Goal: Communication & Community: Share content

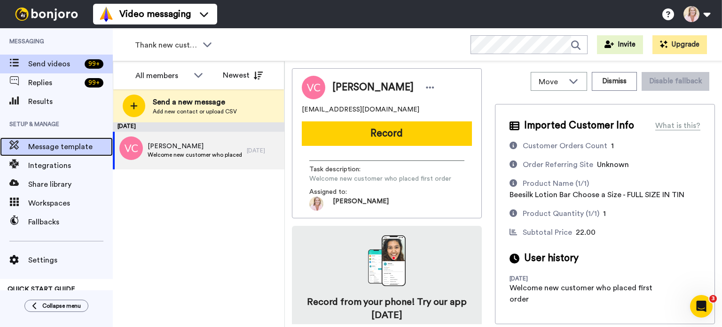
click at [61, 152] on span "Message template" at bounding box center [70, 146] width 85 height 11
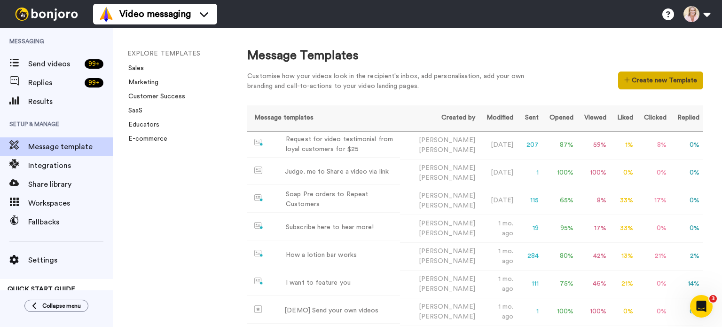
click at [627, 79] on button "Create new Template" at bounding box center [660, 80] width 85 height 18
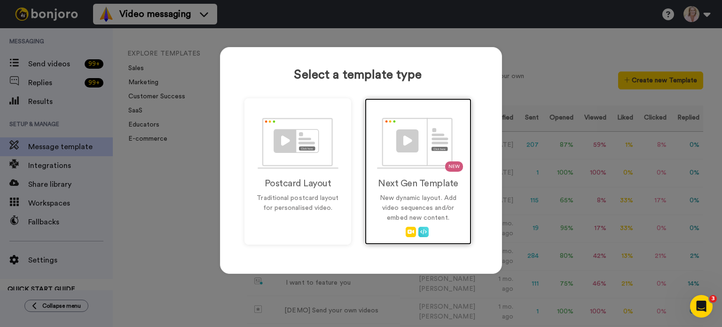
click at [423, 139] on img at bounding box center [418, 143] width 83 height 51
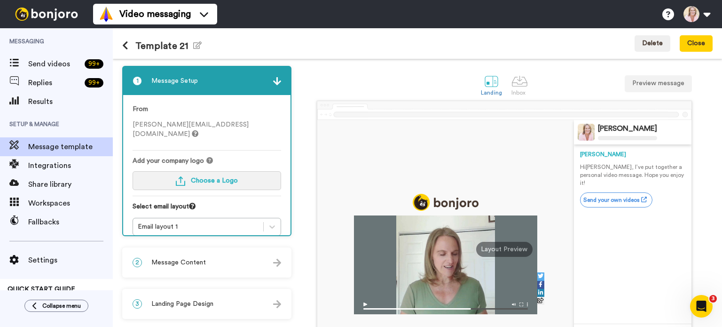
click at [214, 177] on span "Choose a Logo" at bounding box center [214, 180] width 47 height 7
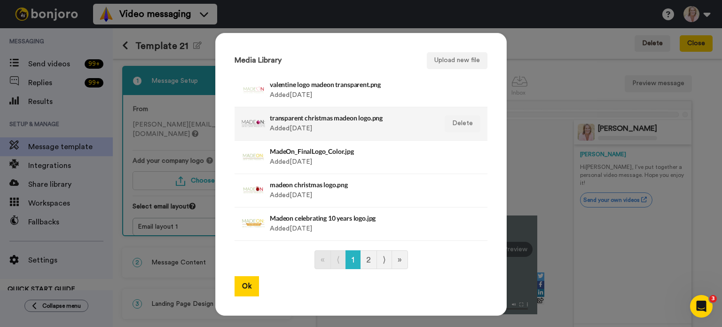
click at [252, 120] on div at bounding box center [254, 124] width 24 height 24
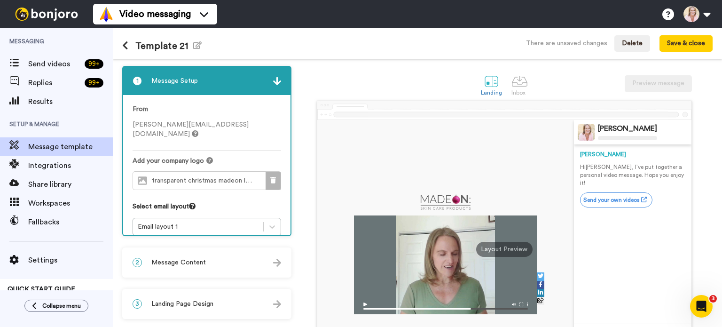
click at [274, 177] on icon at bounding box center [273, 180] width 6 height 7
click at [198, 177] on span "Choose a Logo" at bounding box center [214, 180] width 47 height 7
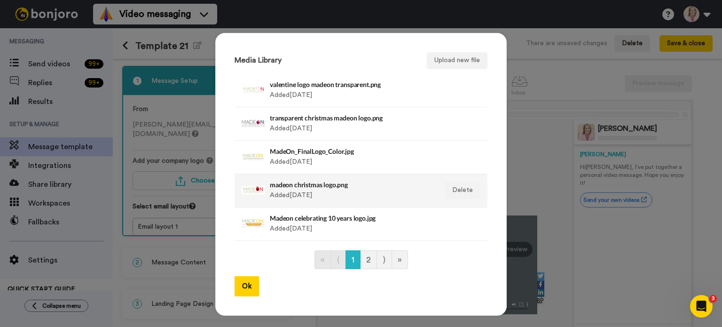
click at [335, 192] on div "madeon christmas logo.png Added 3 yr. ago" at bounding box center [351, 191] width 162 height 24
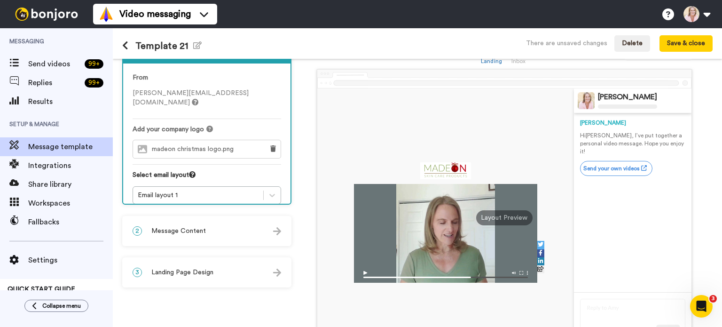
scroll to position [94, 0]
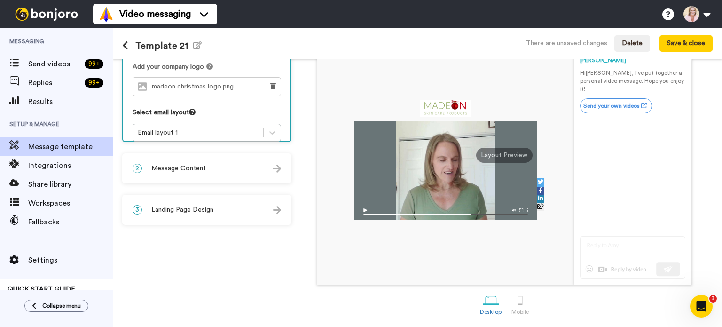
click at [243, 172] on div "2 Message Content" at bounding box center [206, 168] width 167 height 28
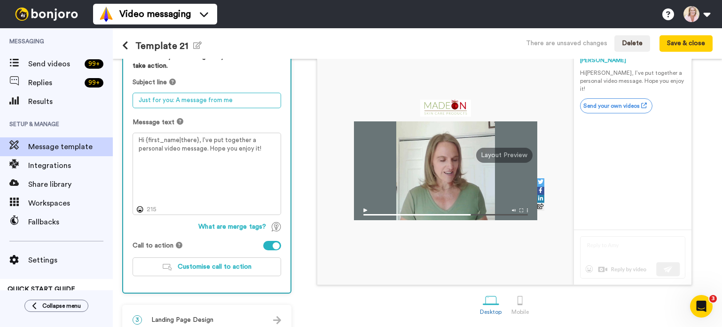
drag, startPoint x: 233, startPoint y: 100, endPoint x: 130, endPoint y: 103, distance: 103.5
click at [130, 103] on div "Personalise your message so your customers take action. Subject line Just for y…" at bounding box center [206, 167] width 167 height 250
type textarea "Show & Tell of what's New & Coming"
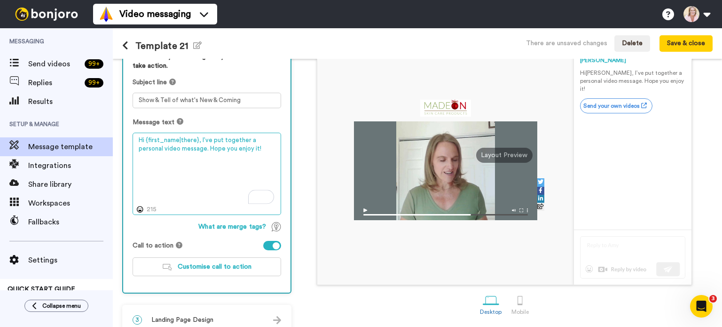
drag, startPoint x: 199, startPoint y: 139, endPoint x: 238, endPoint y: 149, distance: 40.3
click at [238, 149] on textarea "Hi {first_name|there}, I’ve put together a personal video message. Hope you enj…" at bounding box center [207, 174] width 149 height 83
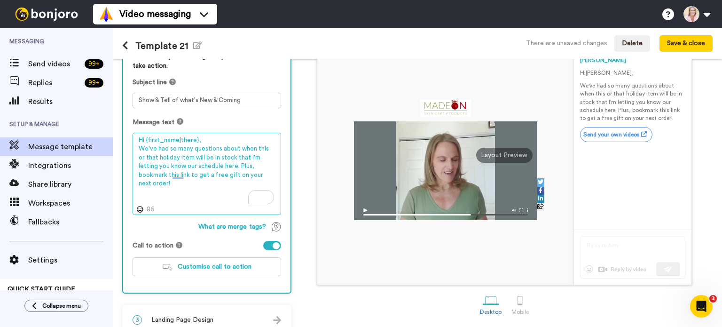
scroll to position [107, 0]
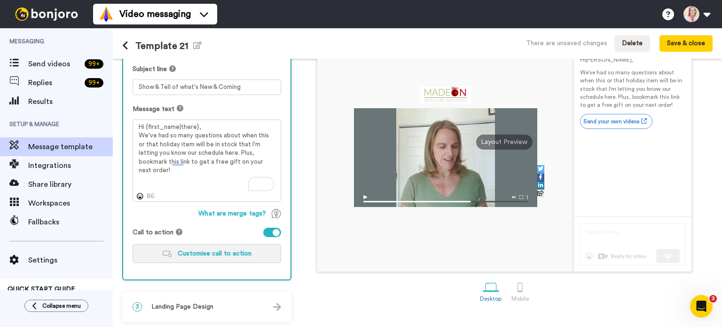
click at [220, 253] on span "Customise call to action" at bounding box center [215, 253] width 74 height 7
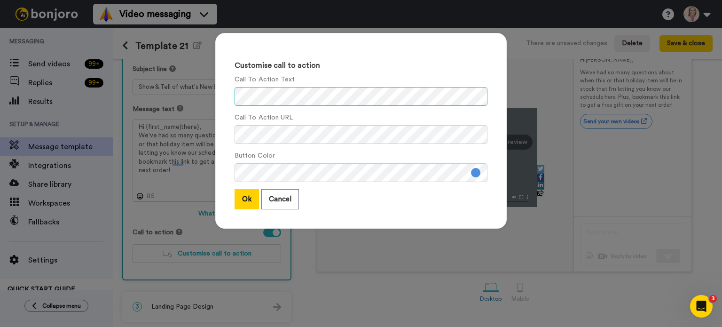
click at [225, 98] on div "Customise call to action Call To Action Text Call To Action URL Button Color Ok…" at bounding box center [361, 131] width 292 height 196
click at [219, 128] on div "Customise call to action Call To Action Text Call To Action URL Button Color Ok…" at bounding box center [361, 131] width 292 height 196
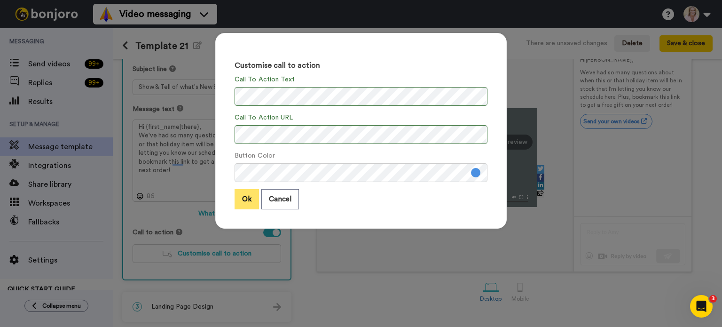
click at [245, 200] on button "Ok" at bounding box center [247, 199] width 24 height 20
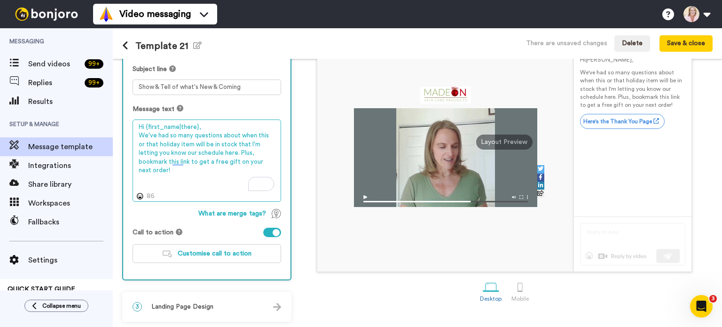
click at [255, 160] on textarea "Hi {first_name|there}, We've had so many questions about when this or that holi…" at bounding box center [207, 160] width 149 height 83
type textarea "Hi {first_name|there}, We've had so many questions about when this or that holi…"
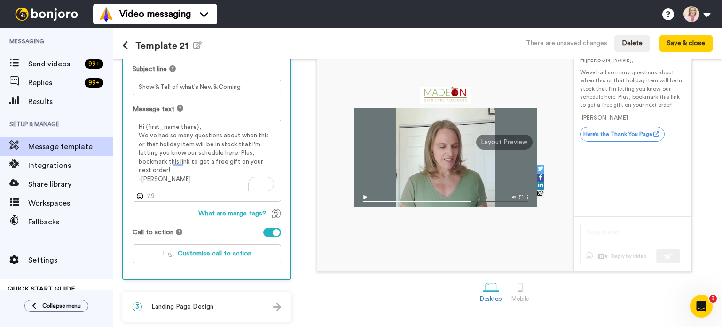
click at [202, 305] on span "Landing Page Design" at bounding box center [182, 306] width 62 height 9
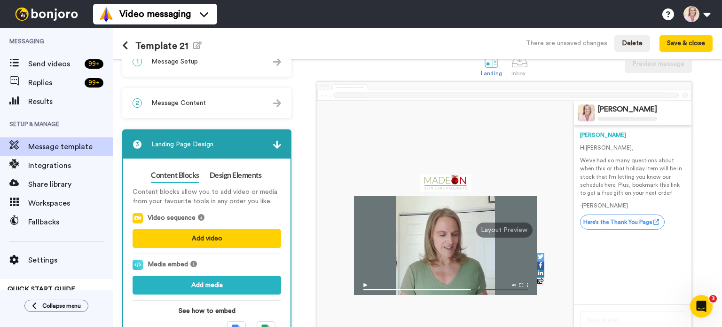
scroll to position [0, 0]
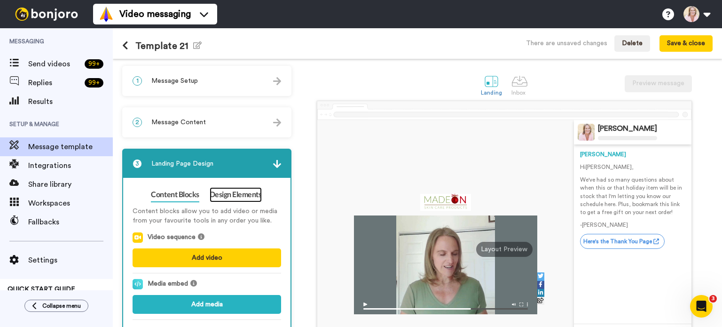
click at [233, 195] on link "Design Elements" at bounding box center [236, 194] width 52 height 15
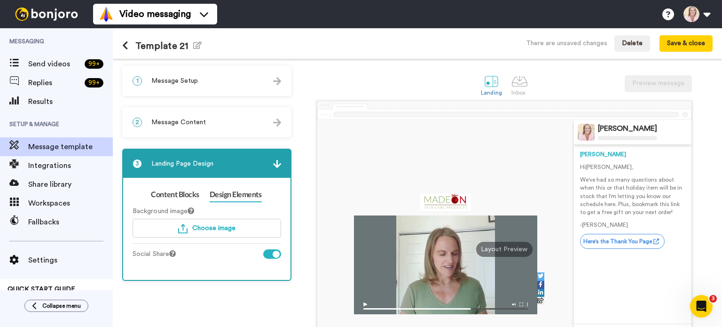
click at [268, 255] on div at bounding box center [272, 253] width 18 height 9
click at [188, 47] on h1 "Template 21 Edit name" at bounding box center [161, 45] width 79 height 11
click at [198, 43] on icon "button" at bounding box center [197, 45] width 8 height 8
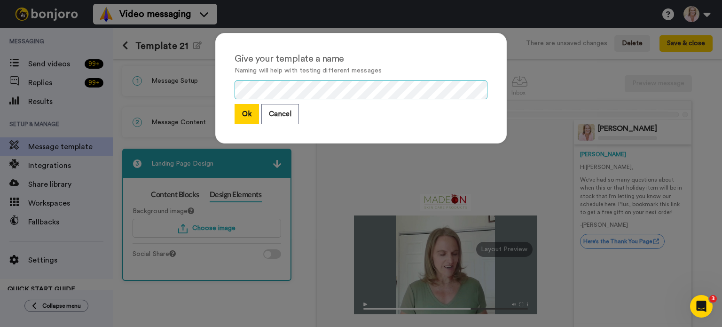
click at [220, 87] on div "Give your template a name Naming will help with testing different messages Ok C…" at bounding box center [361, 88] width 292 height 111
click at [240, 114] on button "Ok" at bounding box center [247, 114] width 24 height 20
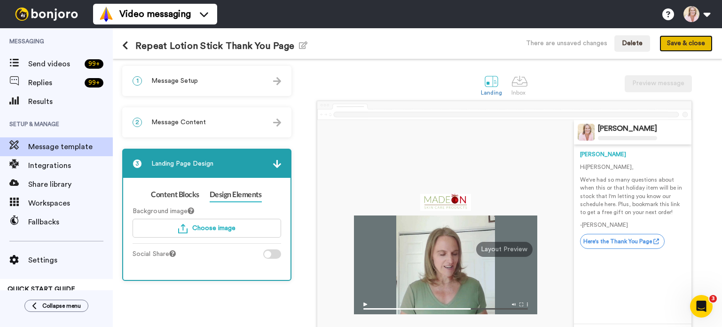
click at [693, 44] on button "Save & close" at bounding box center [686, 43] width 53 height 17
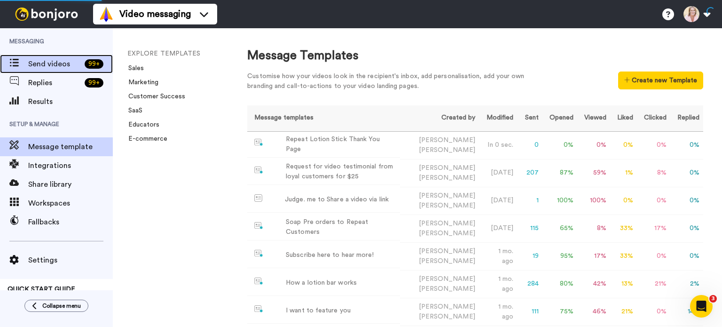
click at [51, 66] on span "Send videos" at bounding box center [54, 63] width 53 height 11
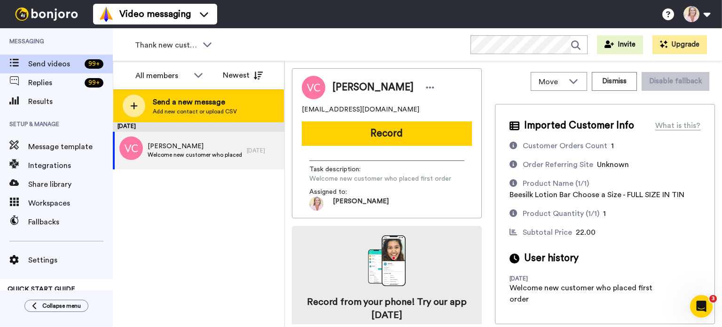
click at [211, 107] on span "Send a new message" at bounding box center [195, 101] width 84 height 11
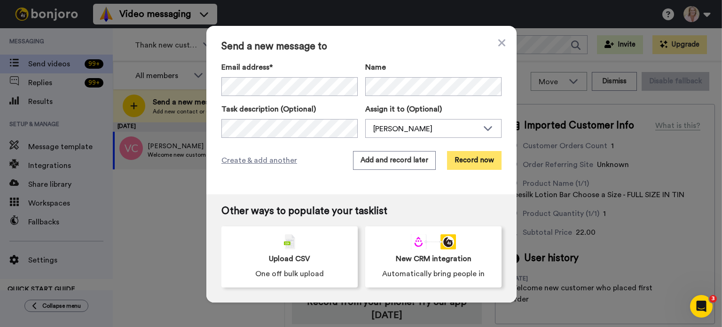
click at [463, 159] on button "Record now" at bounding box center [474, 160] width 55 height 19
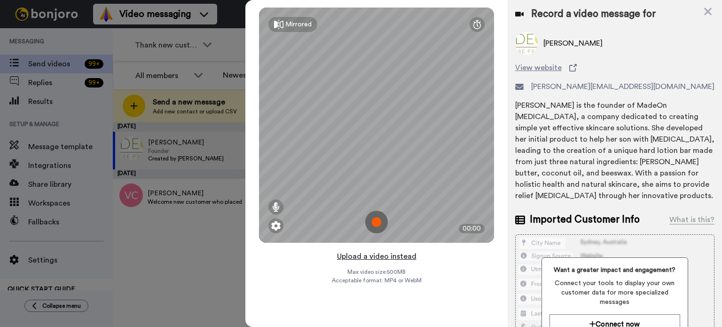
click at [379, 255] on button "Upload a video instead" at bounding box center [376, 256] width 85 height 12
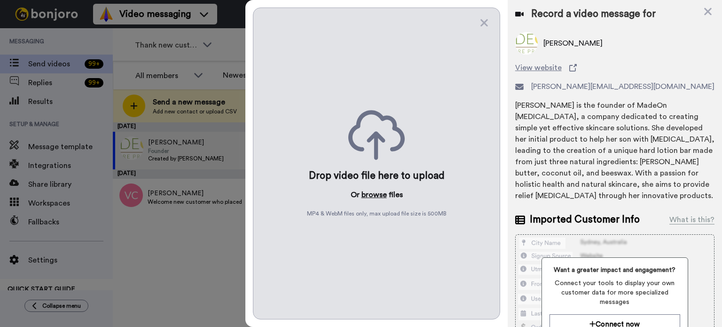
click at [375, 197] on button "browse" at bounding box center [374, 194] width 25 height 11
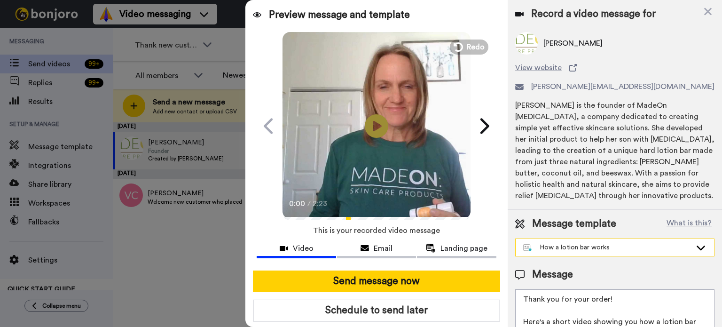
click at [634, 248] on div "How a lotion bar works" at bounding box center [607, 247] width 168 height 9
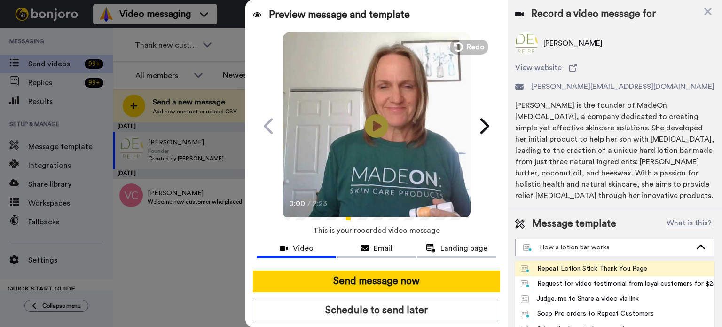
click at [605, 269] on div "Repeat Lotion Stick Thank You Page" at bounding box center [584, 268] width 127 height 9
type textarea "Hi {first_name|there}, We've had so many questions about when this or that holi…"
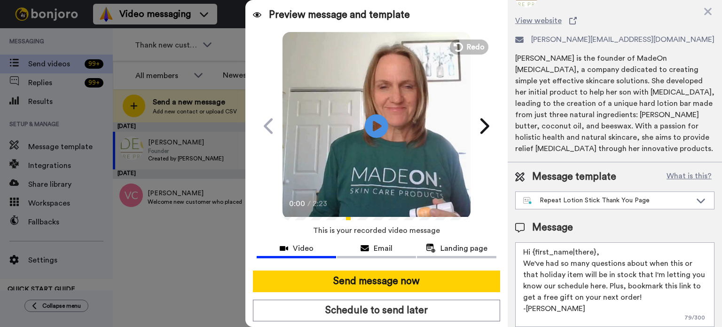
scroll to position [54, 0]
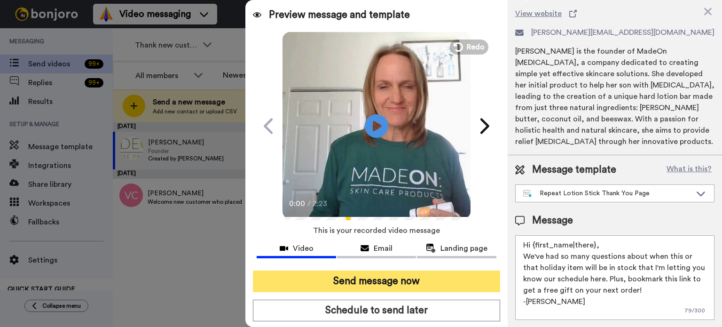
click at [404, 284] on button "Send message now" at bounding box center [376, 281] width 247 height 22
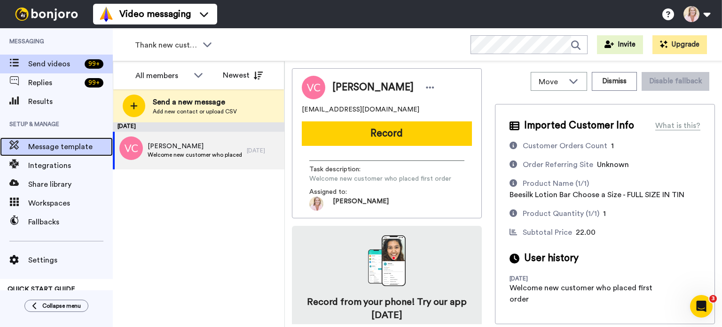
click at [58, 146] on span "Message template" at bounding box center [70, 146] width 85 height 11
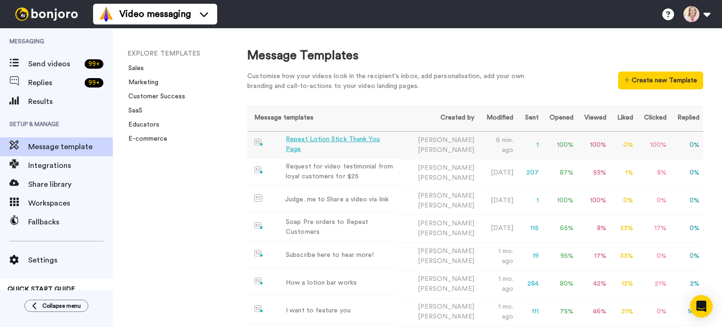
click at [362, 146] on div "Repeat Lotion Stick Thank You Page" at bounding box center [341, 145] width 110 height 20
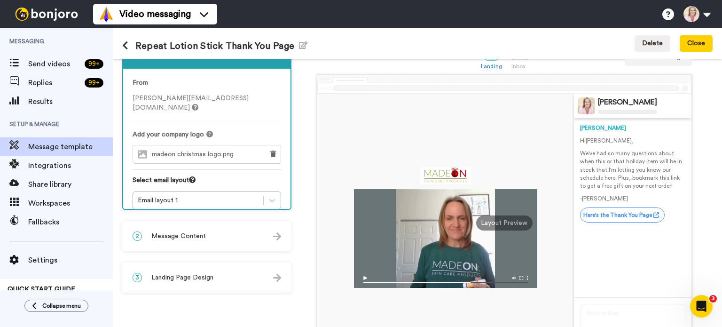
scroll to position [47, 0]
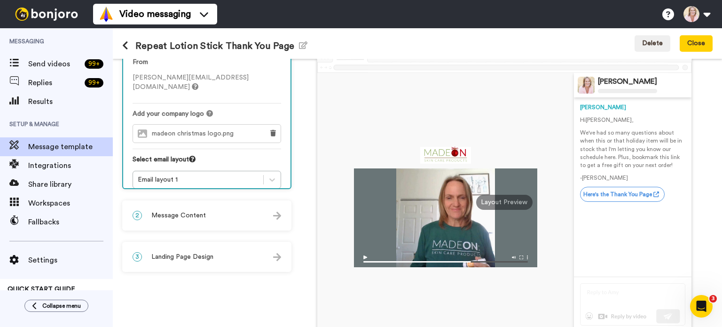
click at [207, 213] on div "2 Message Content" at bounding box center [206, 215] width 167 height 28
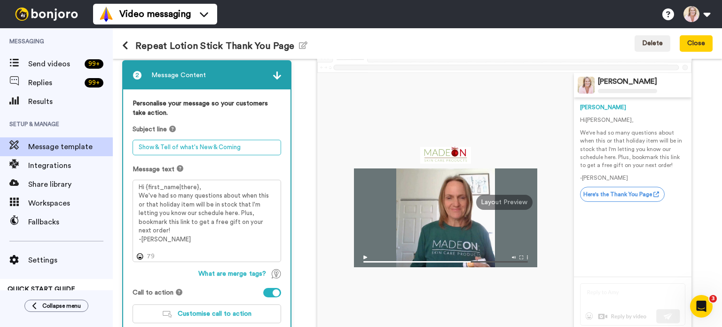
drag, startPoint x: 241, startPoint y: 147, endPoint x: 137, endPoint y: 148, distance: 103.5
click at [137, 148] on textarea "Show & Tell of what's New & Coming" at bounding box center [207, 148] width 149 height 16
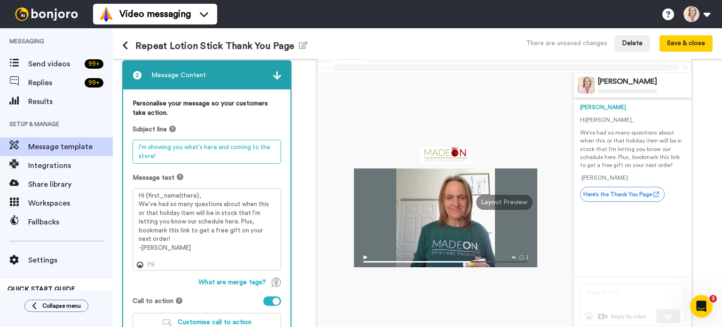
type textarea "I'm showing you what's here and coming to the store!"
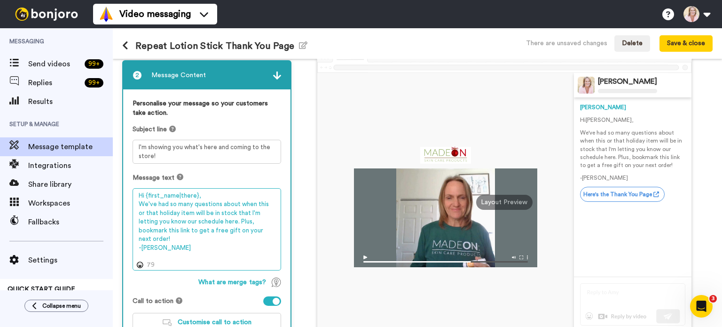
click at [258, 231] on textarea "Hi {first_name|there}, We've had so many questions about when this or that holi…" at bounding box center [207, 229] width 149 height 83
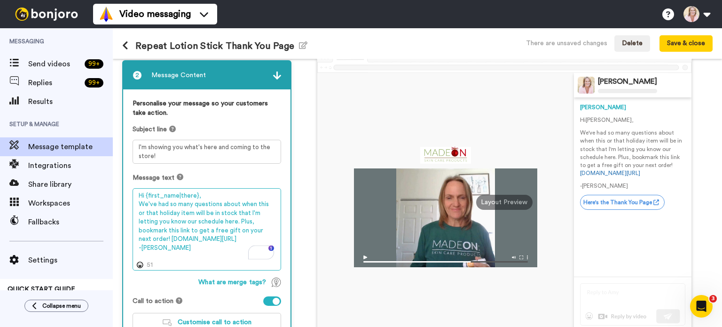
scroll to position [116, 0]
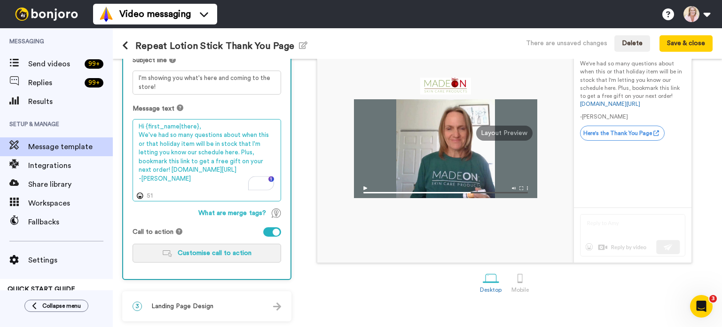
type textarea "Hi {first_name|there}, We've had so many questions about when this or that holi…"
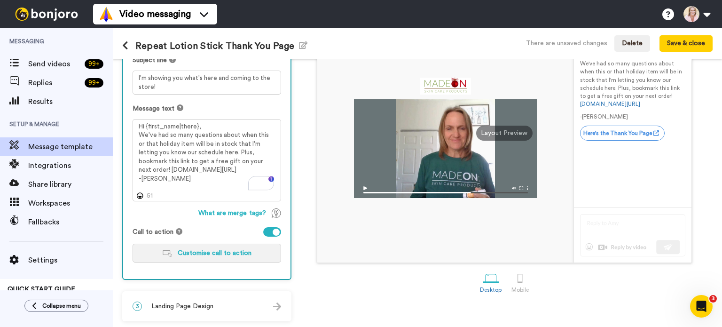
click at [198, 250] on span "Customise call to action" at bounding box center [215, 253] width 74 height 7
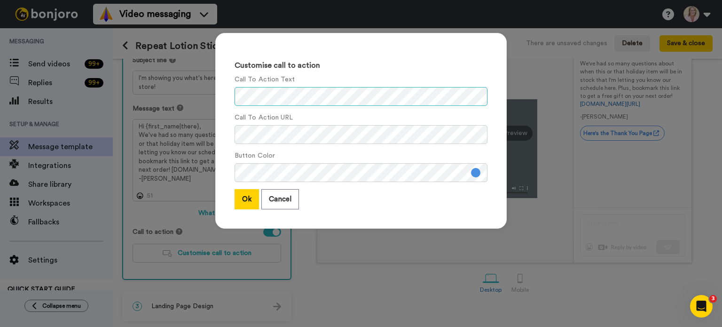
click at [224, 97] on div "Customise call to action Call To Action Text Call To Action URL Button Color Ok…" at bounding box center [361, 131] width 292 height 196
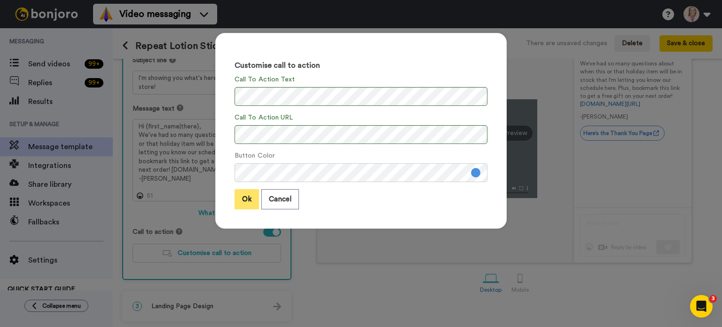
click at [242, 205] on button "Ok" at bounding box center [247, 199] width 24 height 20
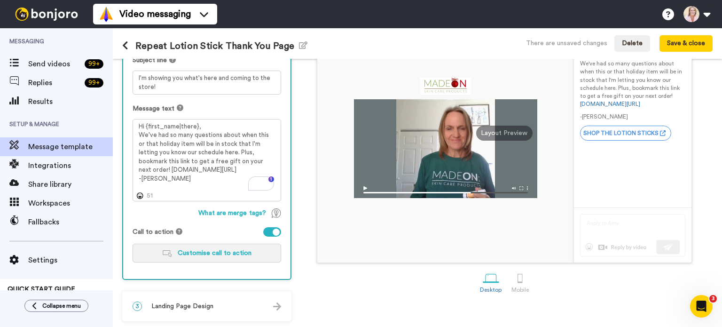
click at [216, 254] on span "Customise call to action" at bounding box center [215, 253] width 74 height 7
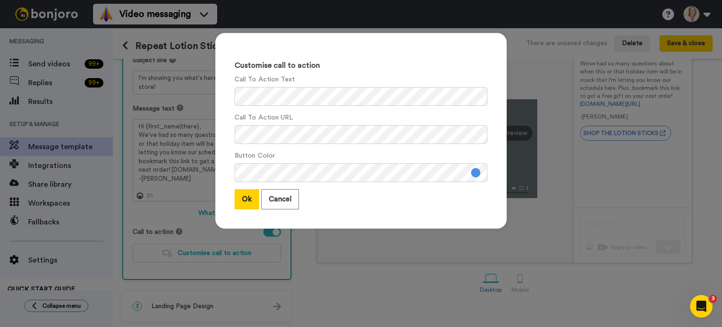
click at [473, 174] on button at bounding box center [475, 172] width 9 height 9
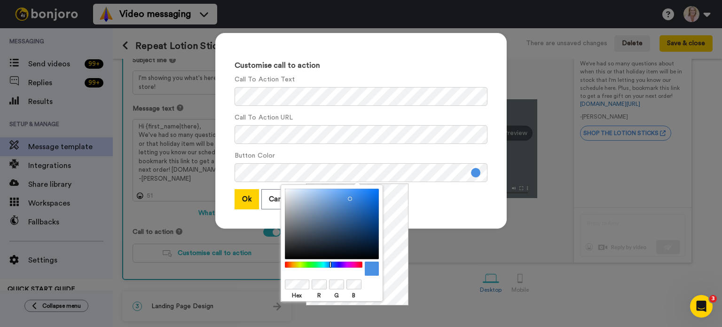
click at [291, 265] on div at bounding box center [324, 264] width 81 height 6
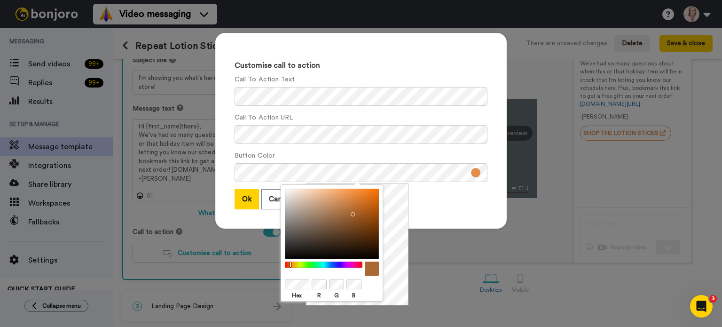
drag, startPoint x: 351, startPoint y: 199, endPoint x: 351, endPoint y: 212, distance: 13.2
click at [351, 212] on div at bounding box center [332, 224] width 94 height 71
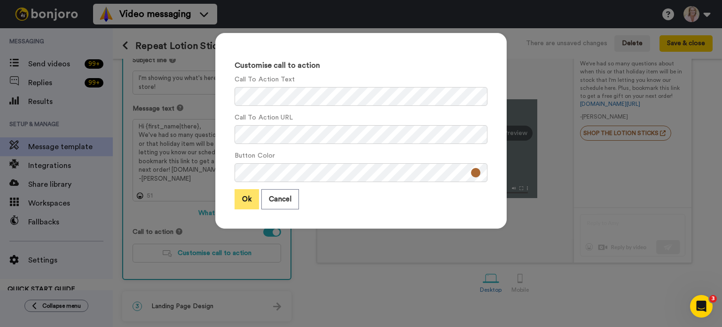
click at [245, 203] on button "Ok" at bounding box center [247, 199] width 24 height 20
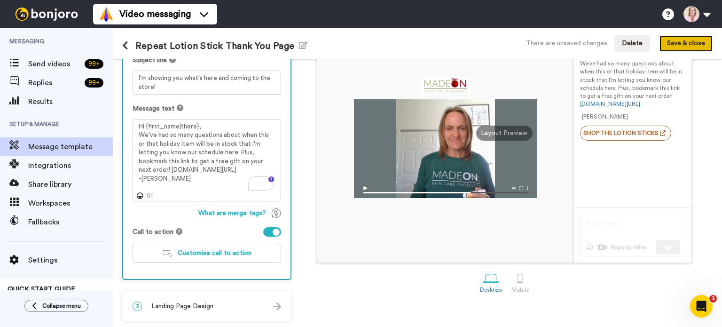
click at [678, 46] on button "Save & close" at bounding box center [686, 43] width 53 height 17
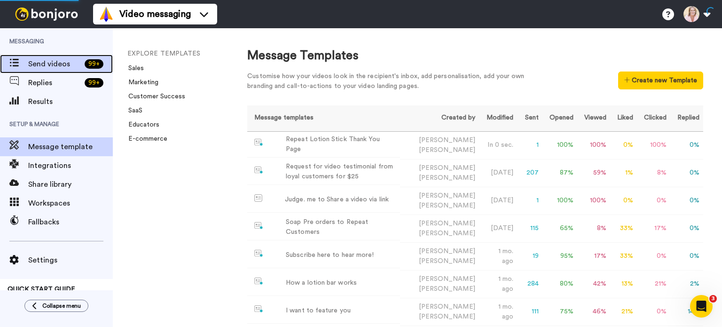
click at [41, 69] on span "Send videos" at bounding box center [54, 63] width 53 height 11
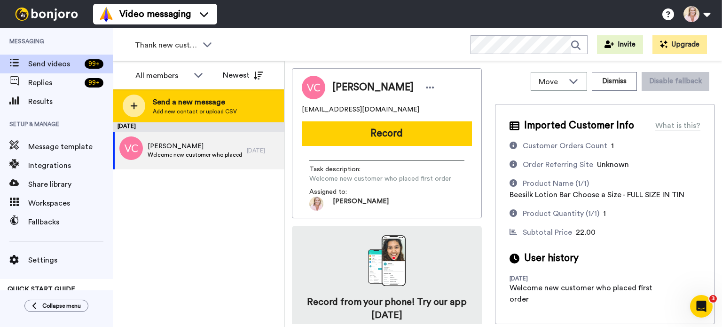
click at [178, 103] on span "Send a new message" at bounding box center [195, 101] width 84 height 11
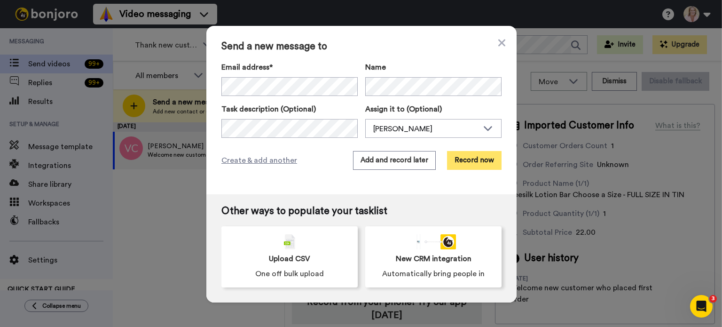
click at [451, 164] on button "Record now" at bounding box center [474, 160] width 55 height 19
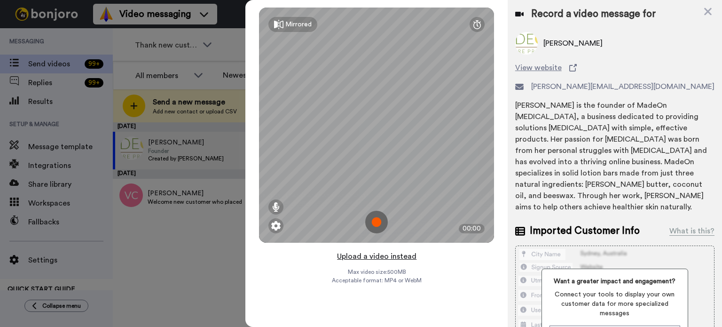
click at [373, 257] on button "Upload a video instead" at bounding box center [376, 256] width 85 height 12
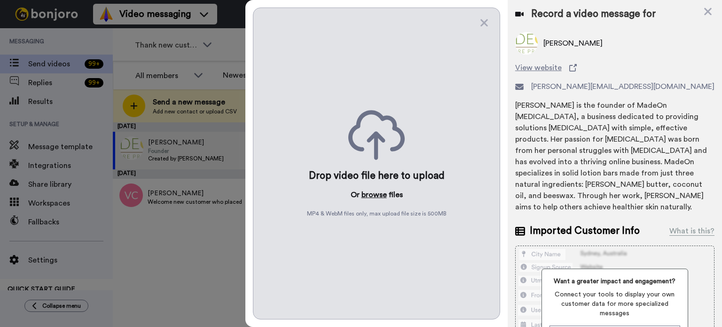
click at [372, 195] on button "browse" at bounding box center [374, 194] width 25 height 11
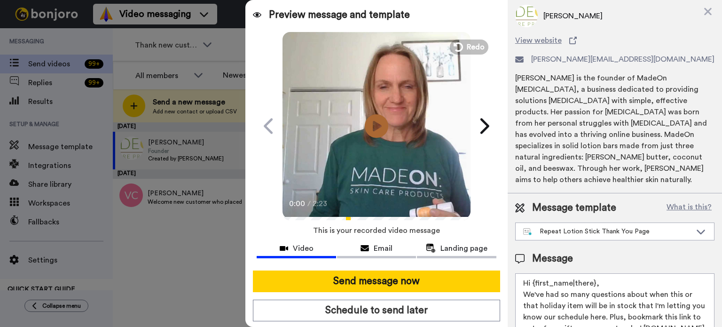
scroll to position [54, 0]
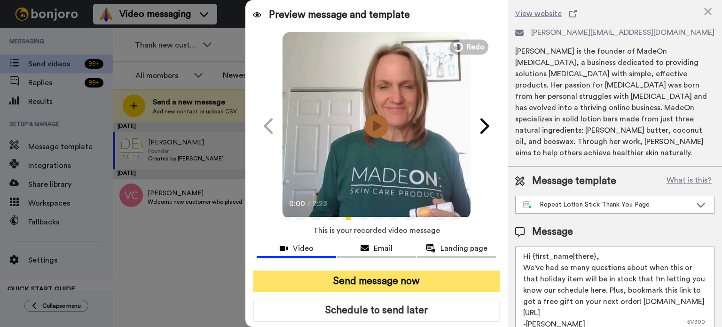
click at [402, 279] on button "Send message now" at bounding box center [376, 281] width 247 height 22
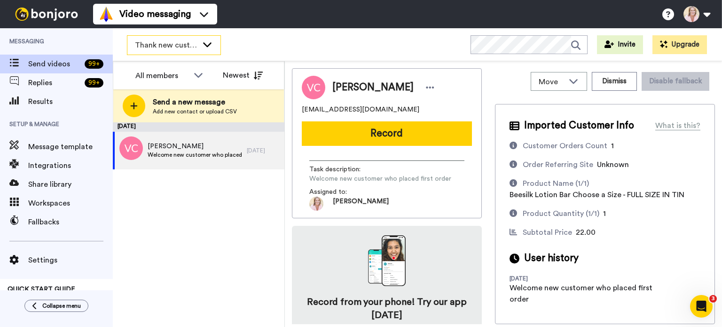
click at [188, 47] on span "Thank new customers" at bounding box center [166, 45] width 63 height 11
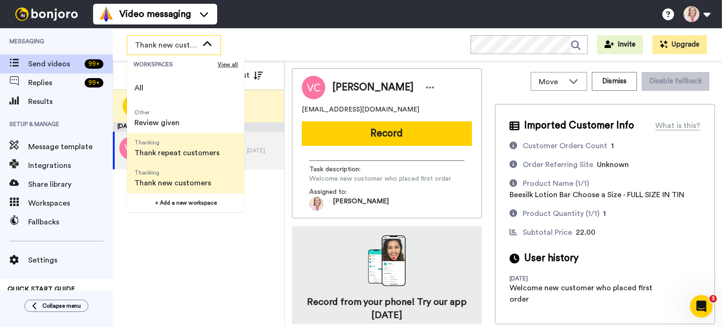
click at [175, 149] on span "Thank repeat customers" at bounding box center [177, 152] width 85 height 11
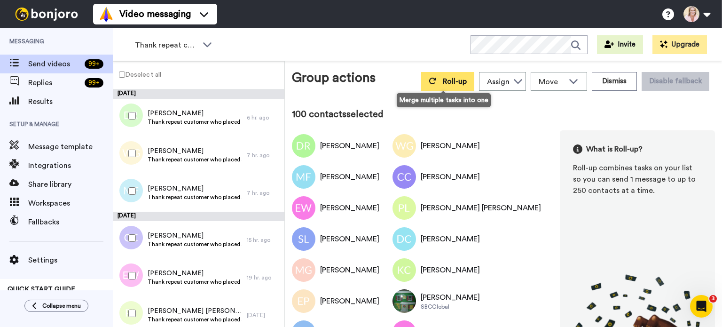
click at [448, 82] on span "Roll-up" at bounding box center [455, 82] width 24 height 8
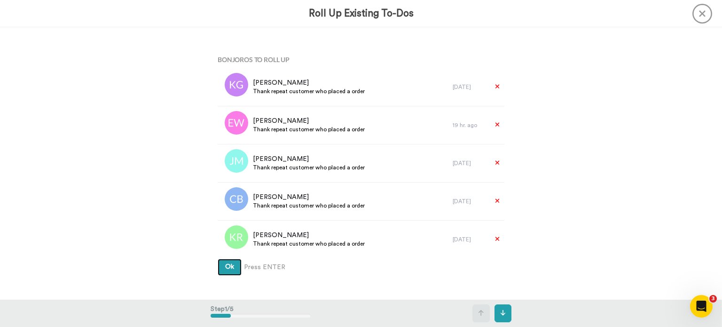
click at [234, 270] on button "Ok" at bounding box center [230, 267] width 24 height 17
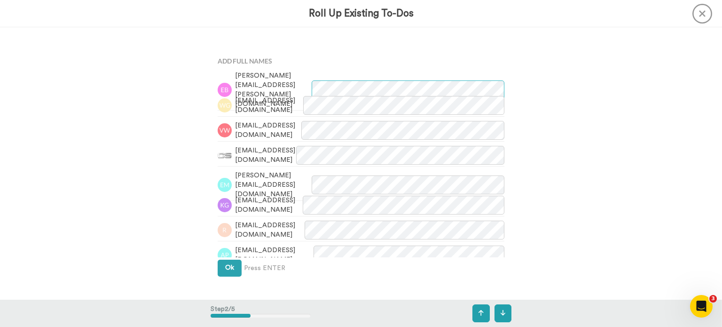
scroll to position [272, 0]
click at [228, 271] on button "Ok" at bounding box center [230, 266] width 24 height 17
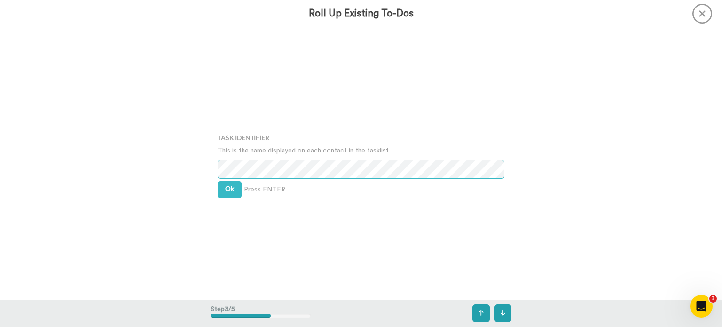
scroll to position [545, 0]
click at [226, 194] on button "Ok" at bounding box center [230, 188] width 24 height 17
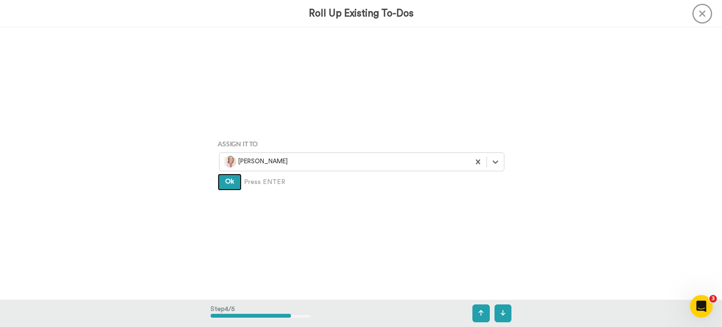
click at [228, 187] on button "Ok" at bounding box center [230, 182] width 24 height 17
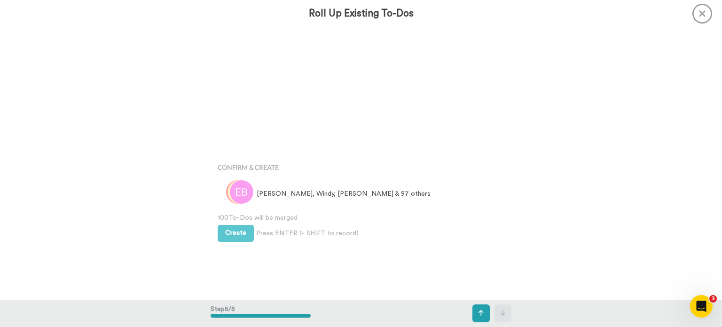
scroll to position [1088, 0]
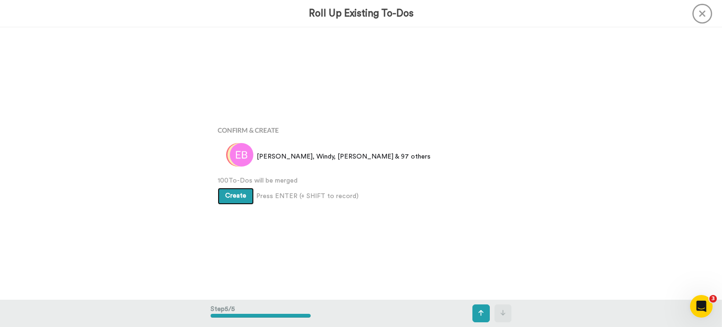
click at [232, 196] on span "Create" at bounding box center [235, 195] width 21 height 7
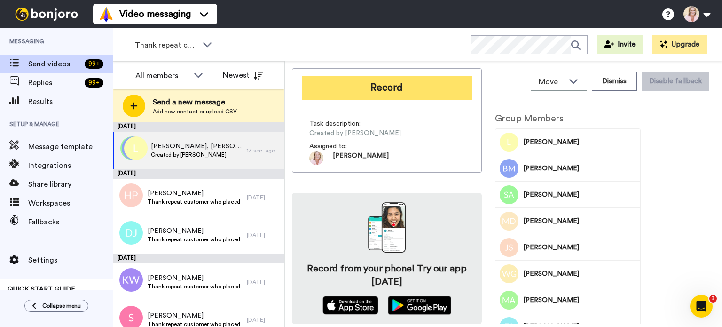
click at [392, 89] on button "Record" at bounding box center [387, 88] width 170 height 24
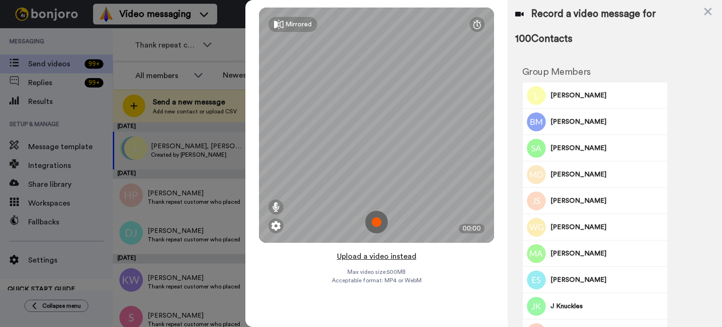
click at [393, 256] on button "Upload a video instead" at bounding box center [376, 256] width 85 height 12
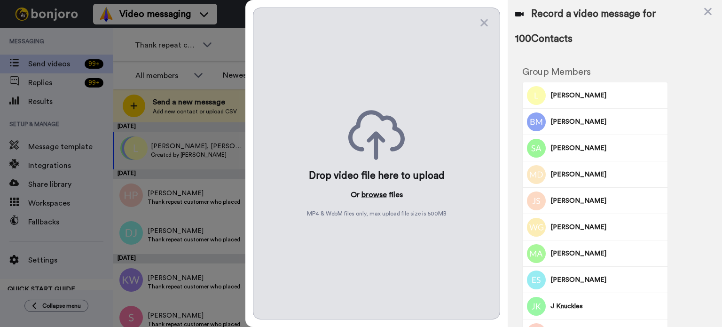
click at [371, 196] on button "browse" at bounding box center [374, 194] width 25 height 11
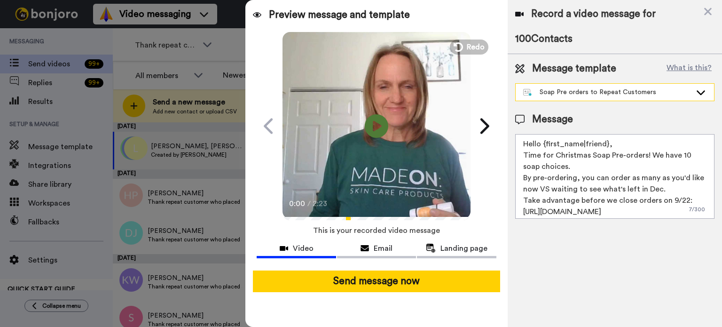
click at [570, 94] on div "Soap Pre orders to Repeat Customers" at bounding box center [607, 91] width 168 height 9
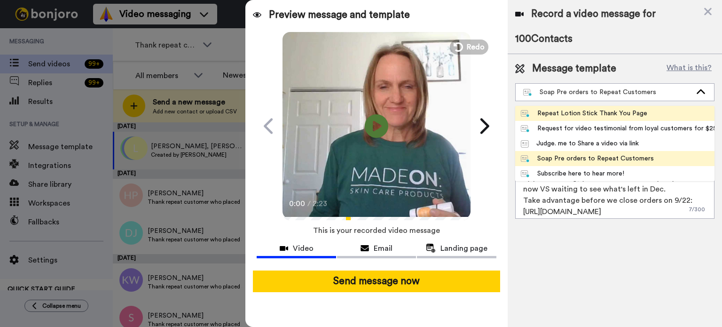
click at [568, 112] on div "Repeat Lotion Stick Thank You Page" at bounding box center [584, 113] width 127 height 9
type textarea "Hi {first_name|there}, We've had so many questions about when this or that holi…"
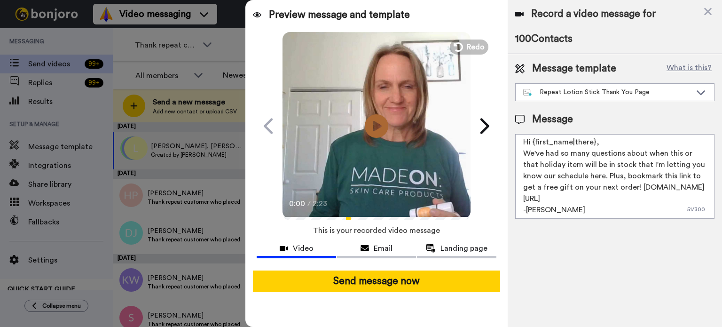
scroll to position [2, 0]
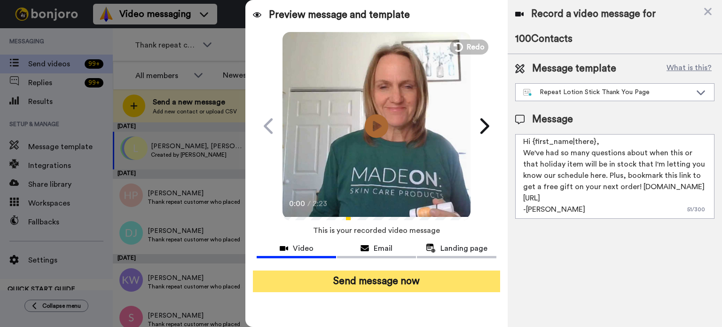
click at [380, 283] on button "Send message now" at bounding box center [376, 281] width 247 height 22
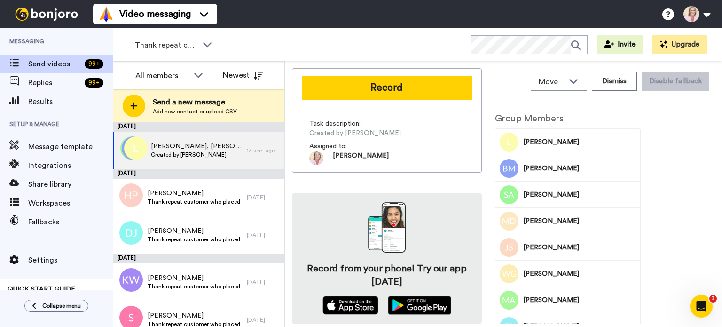
scroll to position [0, 0]
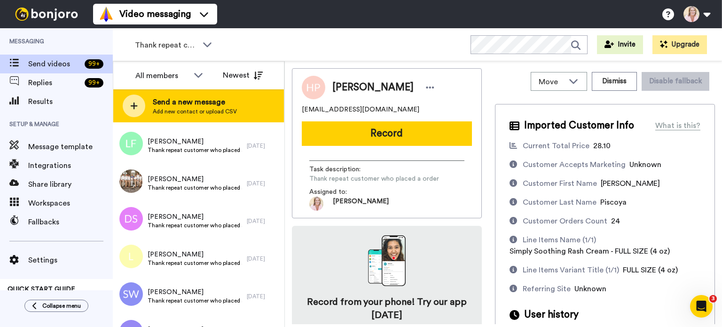
scroll to position [94, 0]
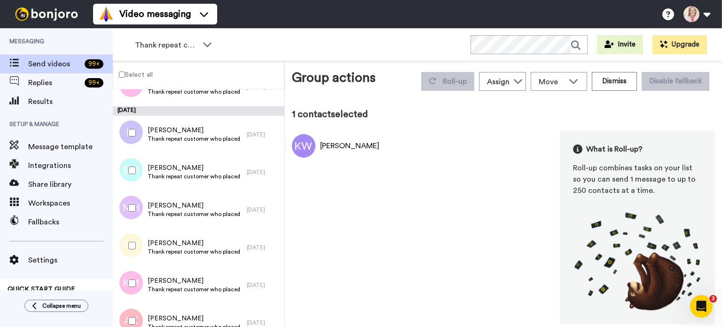
scroll to position [2612, 0]
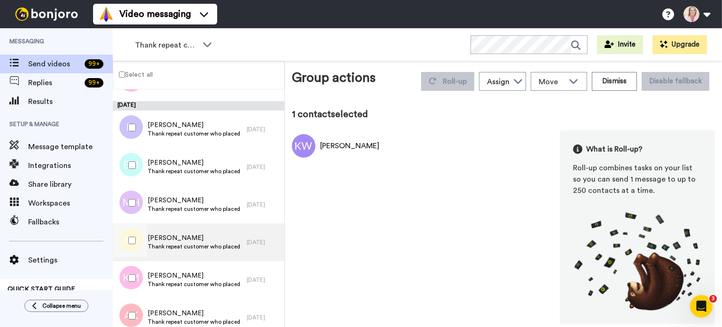
drag, startPoint x: 208, startPoint y: 237, endPoint x: 171, endPoint y: 237, distance: 36.7
click at [171, 237] on span "Angela wezowicz" at bounding box center [195, 237] width 95 height 9
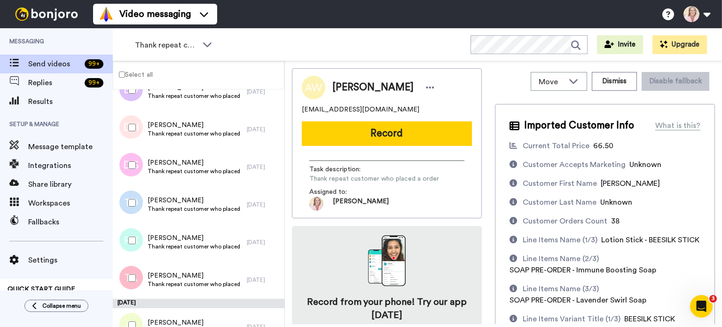
scroll to position [3459, 0]
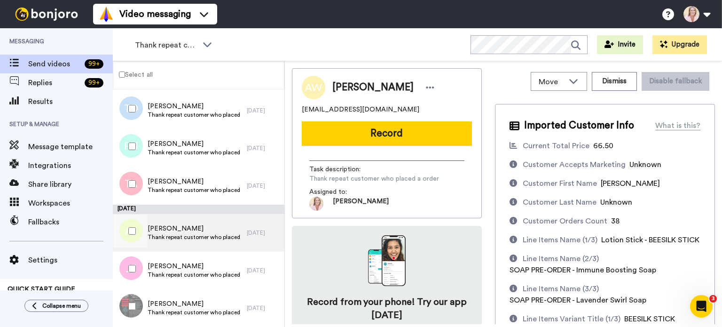
click at [186, 231] on span "Abby Leszczynski" at bounding box center [195, 228] width 95 height 9
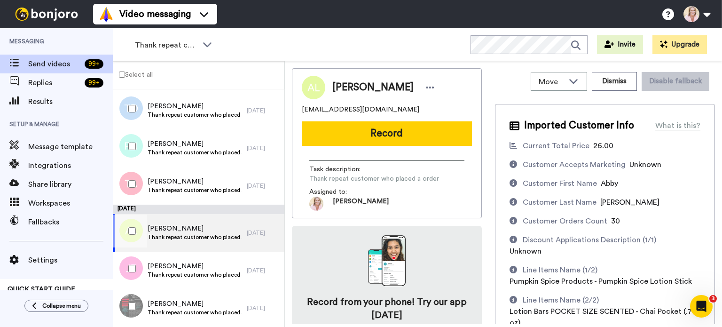
drag, startPoint x: 205, startPoint y: 229, endPoint x: 166, endPoint y: 229, distance: 39.0
click at [166, 229] on span "Abby Leszczynski" at bounding box center [195, 228] width 95 height 9
copy span "Leszczynski"
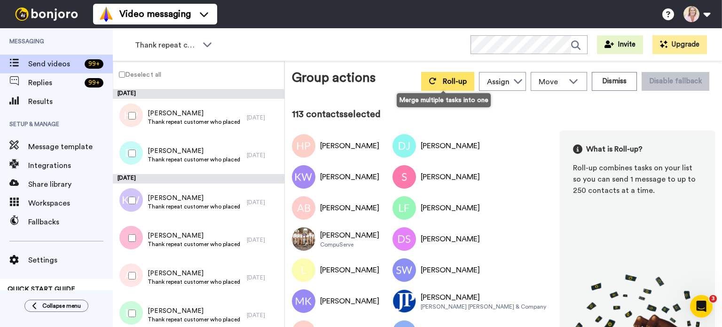
click at [443, 81] on span "Roll-up" at bounding box center [455, 82] width 24 height 8
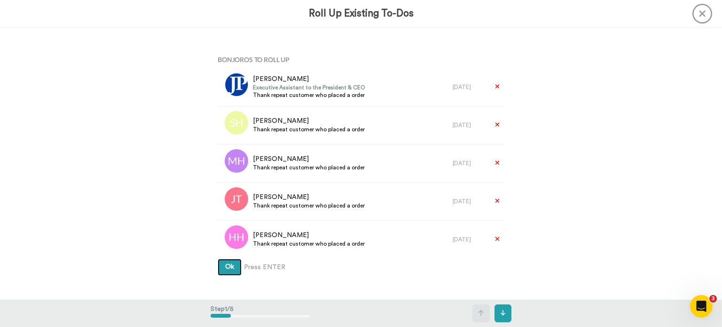
click at [226, 267] on span "Ok" at bounding box center [229, 266] width 9 height 7
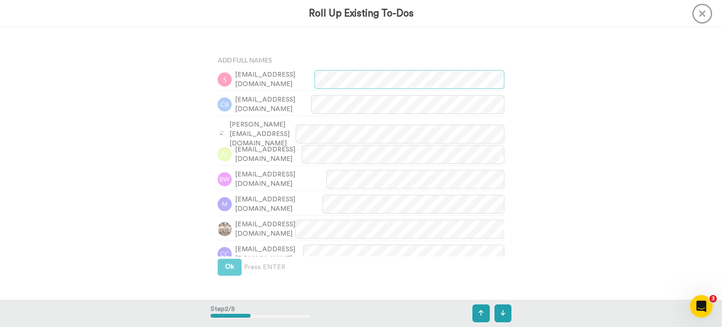
scroll to position [272, 0]
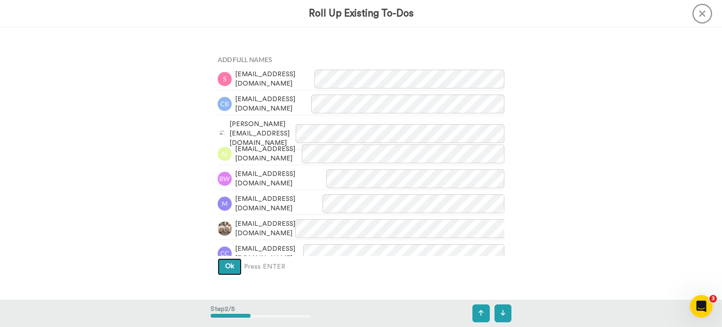
click at [225, 269] on span "Ok" at bounding box center [229, 266] width 9 height 7
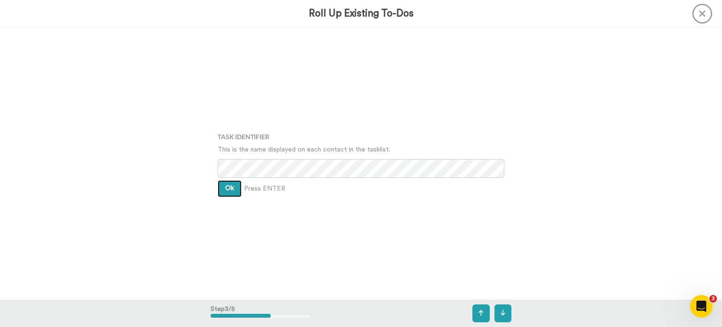
click at [227, 195] on button "Ok" at bounding box center [230, 188] width 24 height 17
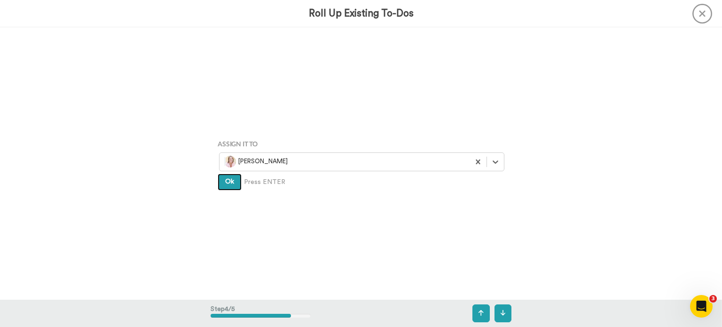
click at [227, 185] on span "Ok" at bounding box center [229, 181] width 9 height 7
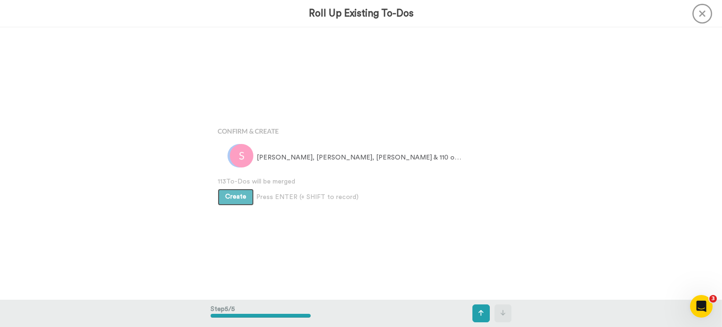
scroll to position [1088, 0]
click at [231, 199] on button "Create" at bounding box center [236, 196] width 36 height 17
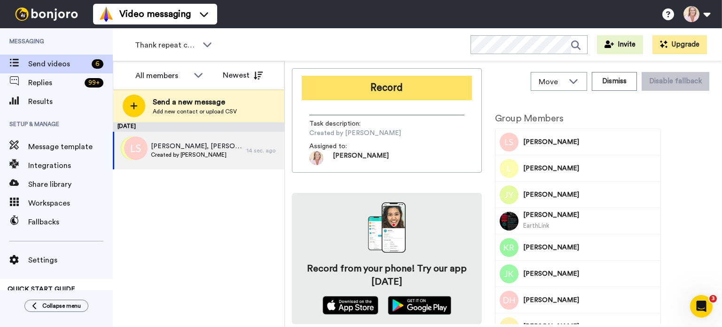
click at [375, 90] on button "Record" at bounding box center [387, 88] width 170 height 24
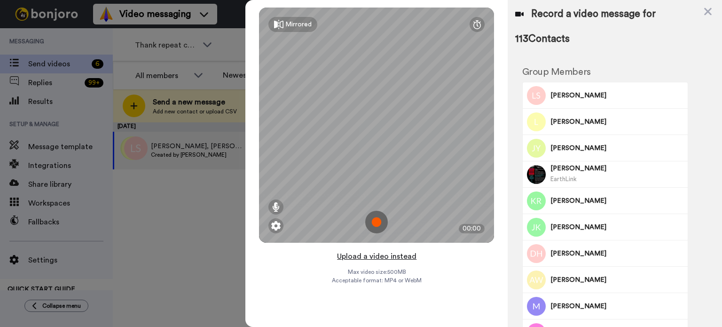
click at [375, 257] on button "Upload a video instead" at bounding box center [376, 256] width 85 height 12
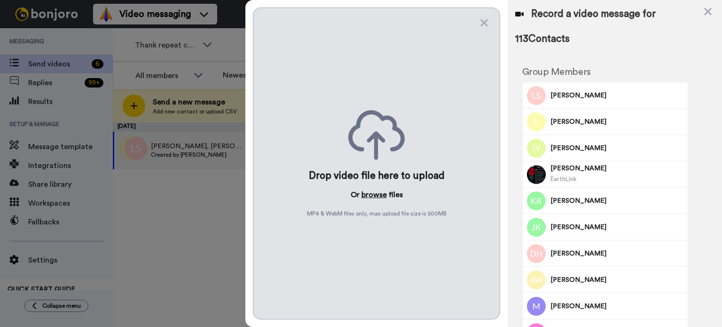
click at [375, 192] on button "browse" at bounding box center [374, 194] width 25 height 11
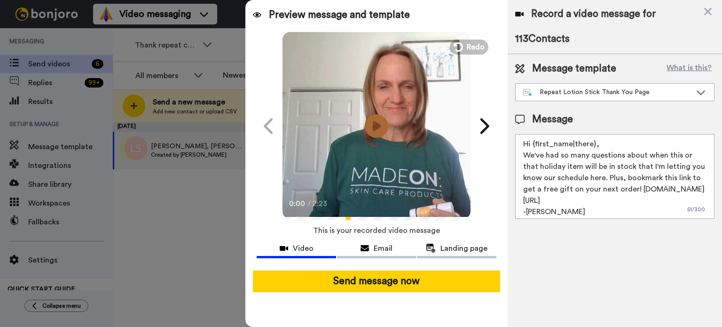
scroll to position [2, 0]
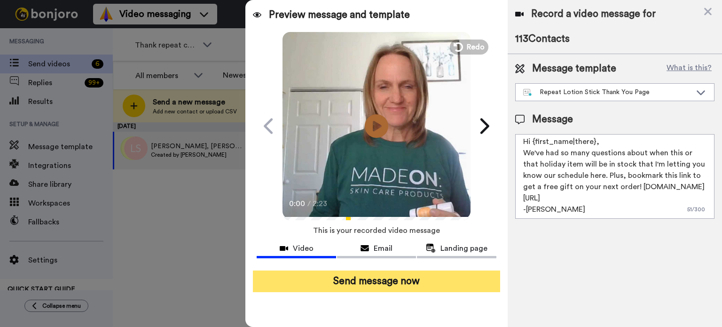
click at [398, 284] on button "Send message now" at bounding box center [376, 281] width 247 height 22
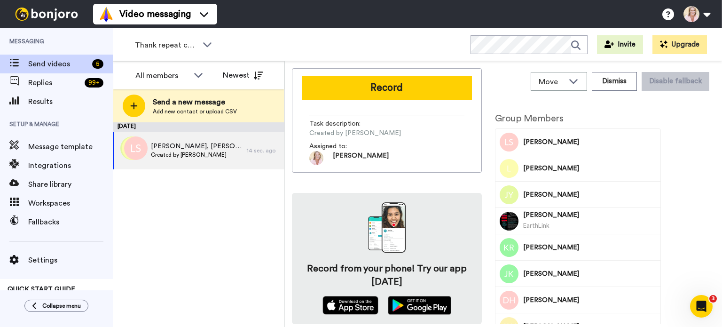
scroll to position [0, 0]
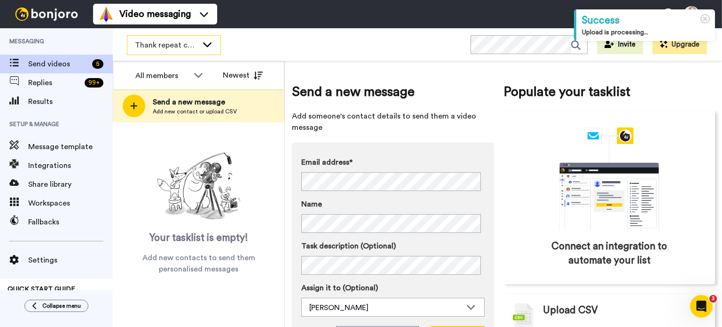
click at [189, 48] on span "Thank repeat customers" at bounding box center [166, 45] width 63 height 11
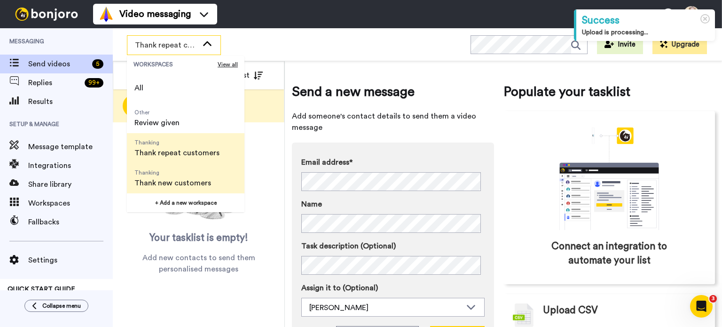
click at [172, 182] on span "Thank new customers" at bounding box center [173, 182] width 77 height 11
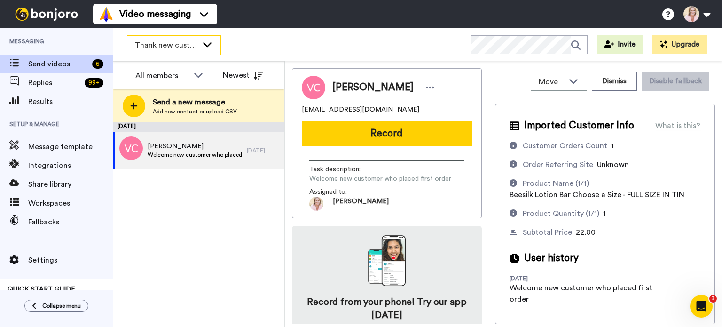
click at [198, 47] on span "Thank new customers" at bounding box center [166, 45] width 63 height 11
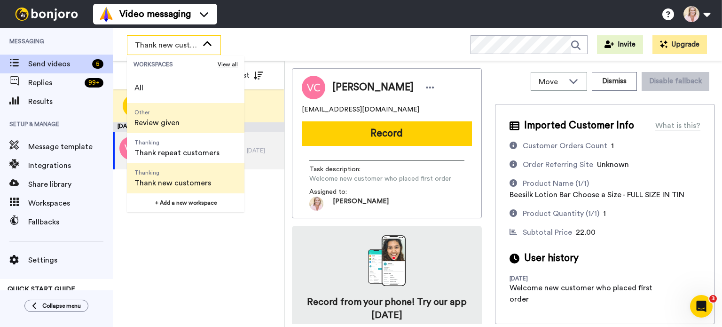
click at [177, 127] on span "Review given" at bounding box center [157, 122] width 45 height 11
